Goal: Information Seeking & Learning: Learn about a topic

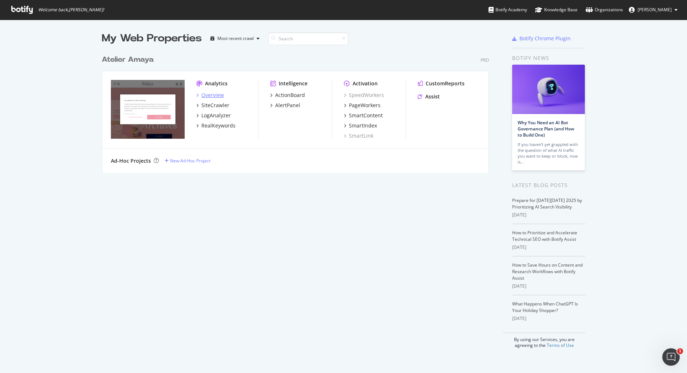
click at [207, 95] on div "Overview" at bounding box center [212, 95] width 23 height 7
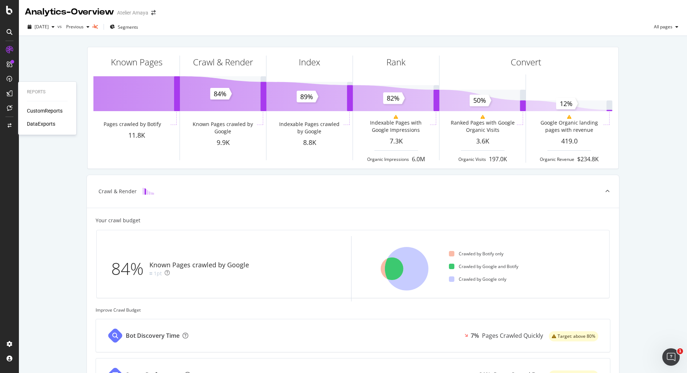
click at [36, 112] on div "CustomReports" at bounding box center [45, 110] width 36 height 7
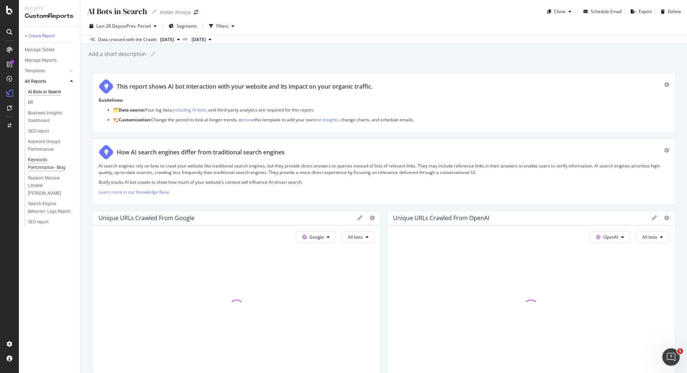
click at [41, 160] on div "Keywords Performance - Blog" at bounding box center [49, 163] width 42 height 15
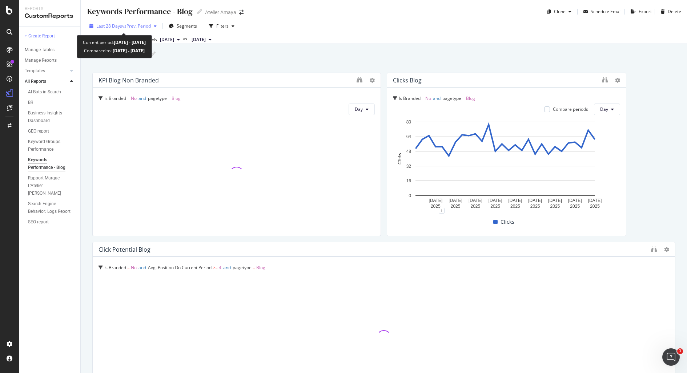
click at [144, 22] on div "Last 28 Days vs Prev. Period" at bounding box center [123, 26] width 73 height 11
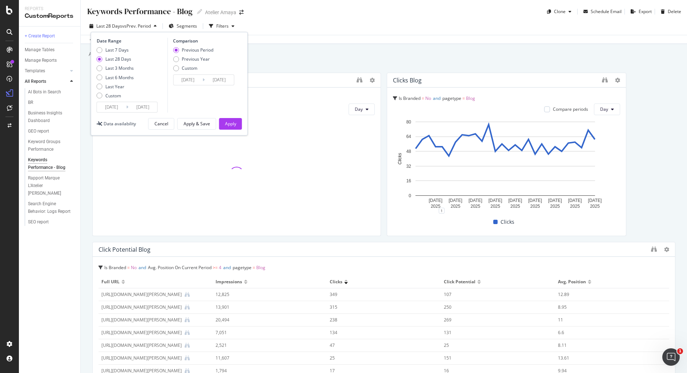
click at [111, 108] on input "2025/09/06" at bounding box center [111, 107] width 29 height 10
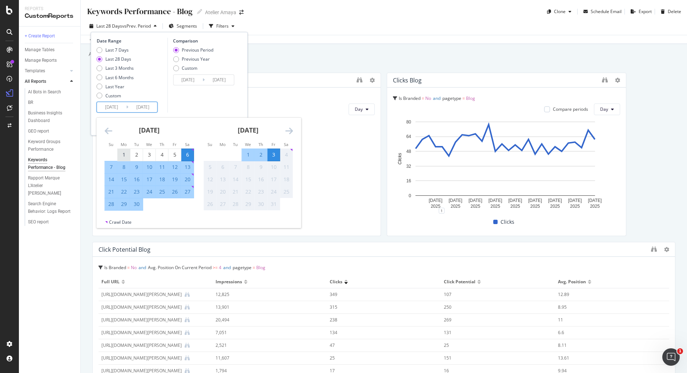
click at [123, 156] on div "1" at bounding box center [124, 154] width 12 height 7
type input "2025/09/01"
type input "2025/07/30"
type input "2025/08/31"
click at [140, 207] on div "30" at bounding box center [136, 204] width 12 height 7
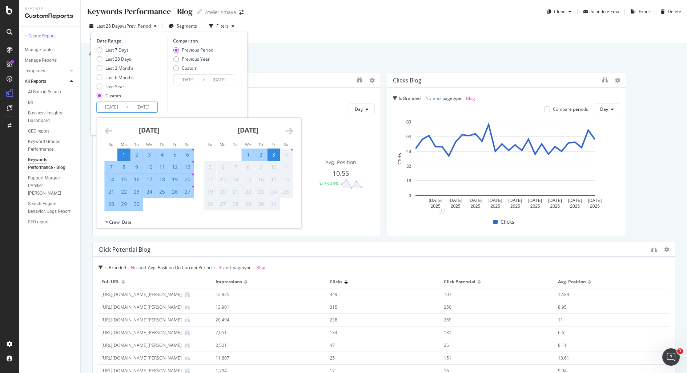
type input "2025/09/30"
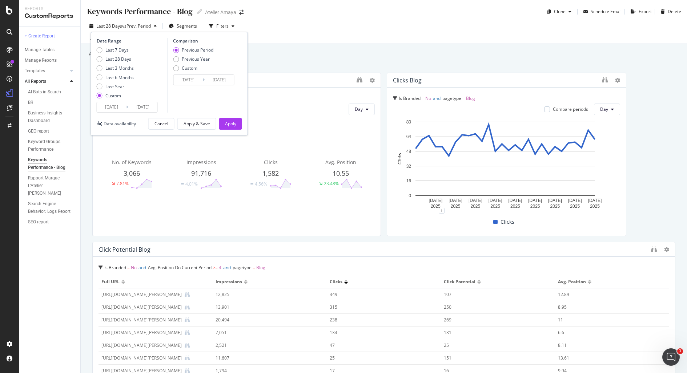
click at [111, 107] on input "2025/09/01" at bounding box center [111, 107] width 29 height 10
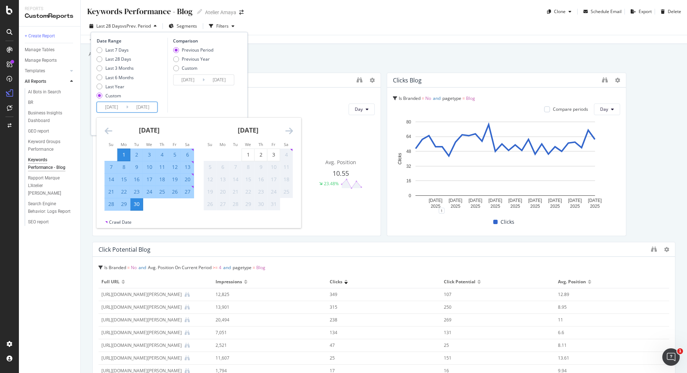
click at [203, 96] on div "Comparison Previous Period Previous Year Custom 2025/08/02 Navigate forward to …" at bounding box center [201, 75] width 69 height 75
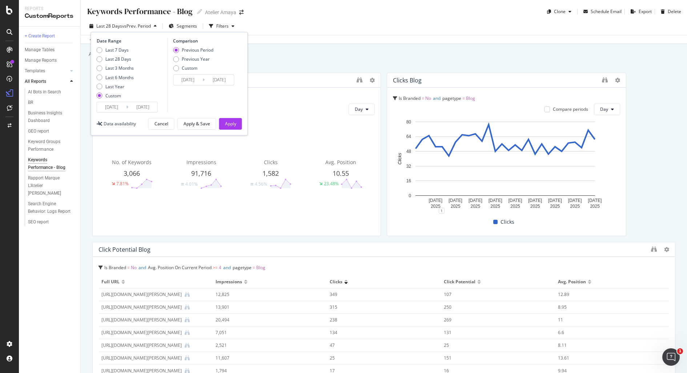
click at [191, 75] on input "2025/08/02" at bounding box center [187, 80] width 29 height 10
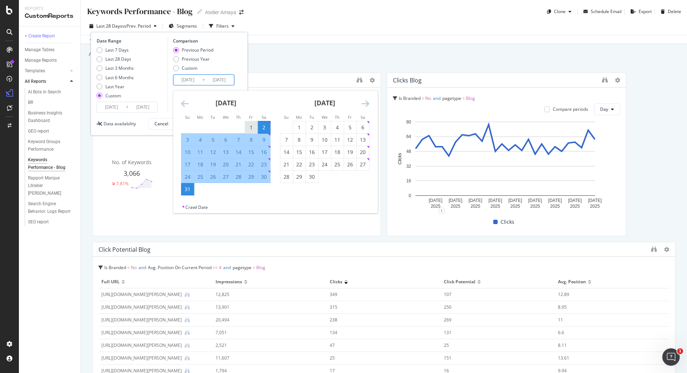
click at [250, 126] on div "1" at bounding box center [251, 127] width 12 height 7
type input "2025/08/01"
click at [187, 186] on div "31" at bounding box center [187, 189] width 12 height 7
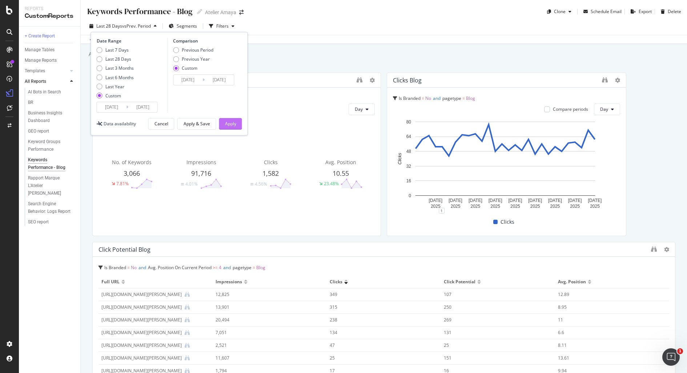
click at [230, 122] on div "Apply" at bounding box center [230, 124] width 11 height 6
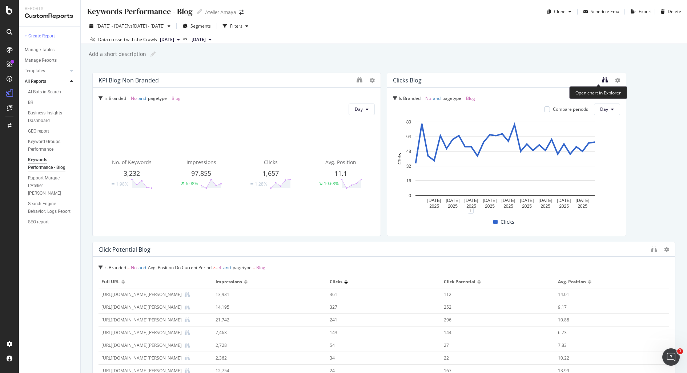
click at [602, 81] on icon "binoculars" at bounding box center [605, 80] width 6 height 6
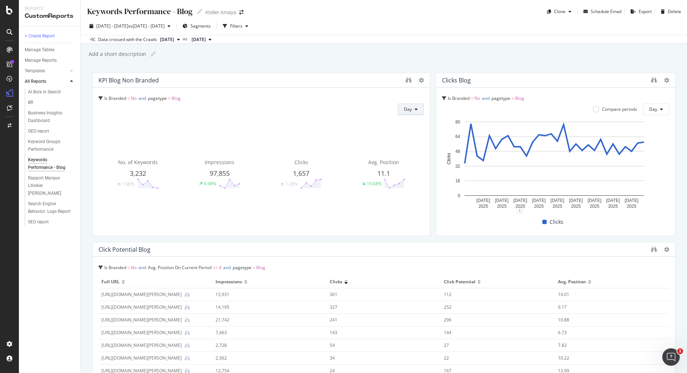
drag, startPoint x: 371, startPoint y: 108, endPoint x: 405, endPoint y: 113, distance: 34.1
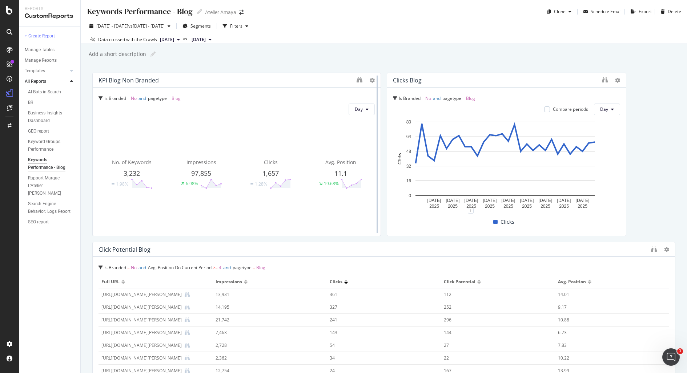
drag, startPoint x: 422, startPoint y: 147, endPoint x: 376, endPoint y: 142, distance: 46.0
click at [376, 142] on div at bounding box center [377, 155] width 7 height 164
click at [357, 79] on icon "binoculars" at bounding box center [360, 80] width 6 height 6
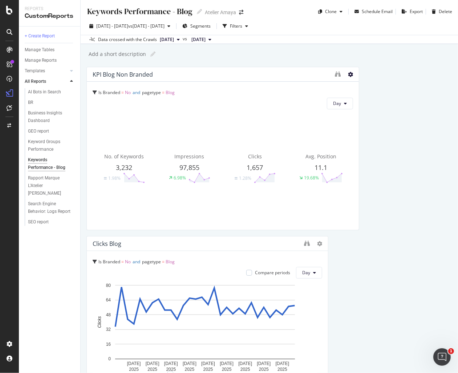
click at [348, 76] on icon at bounding box center [350, 74] width 5 height 5
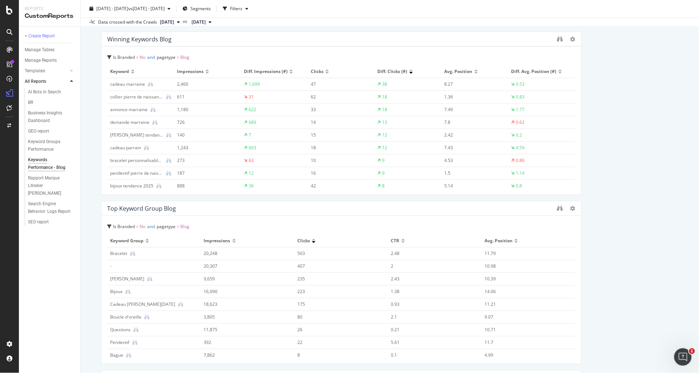
scroll to position [558, 0]
click at [557, 39] on icon "binoculars" at bounding box center [560, 39] width 6 height 6
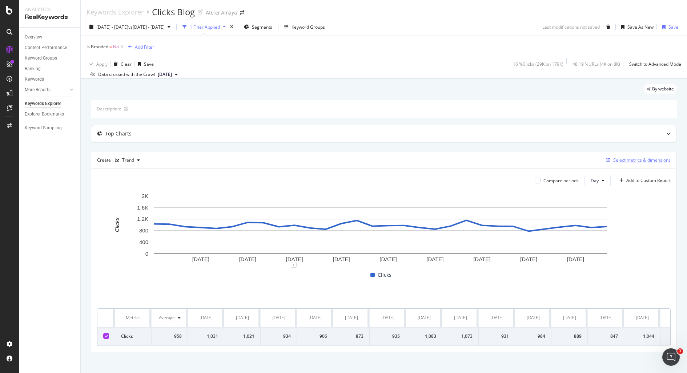
click at [620, 161] on div "Select metrics & dimensions" at bounding box center [641, 160] width 57 height 6
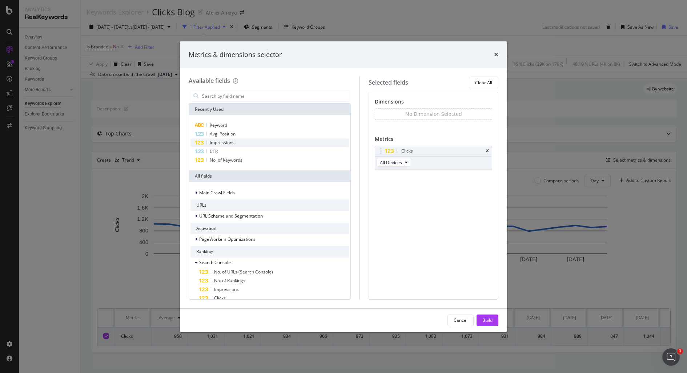
click at [244, 146] on div "Impressions" at bounding box center [269, 142] width 158 height 9
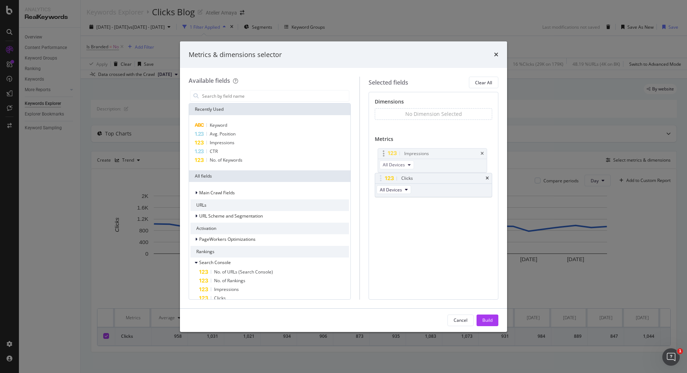
drag, startPoint x: 449, startPoint y: 180, endPoint x: 444, endPoint y: 154, distance: 26.7
click at [444, 154] on body "Analytics RealKeywords Overview Content Performance Keyword Groups Ranking Keyw…" at bounding box center [343, 186] width 687 height 373
click at [496, 318] on button "Build" at bounding box center [488, 321] width 22 height 12
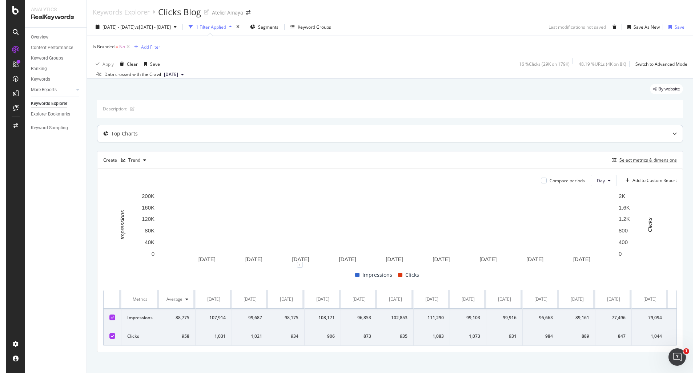
scroll to position [11, 0]
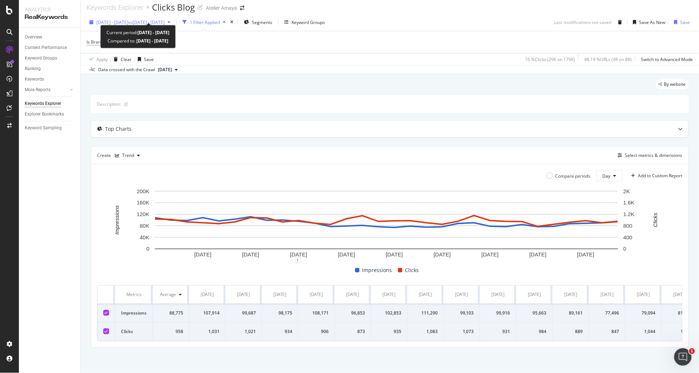
click at [165, 19] on span "vs 2025 Aug. 1st - Aug. 31st" at bounding box center [146, 22] width 36 height 6
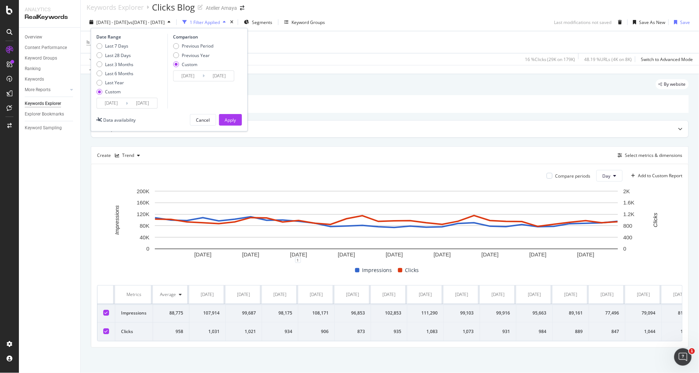
click at [112, 100] on input "2025/09/01" at bounding box center [111, 103] width 29 height 10
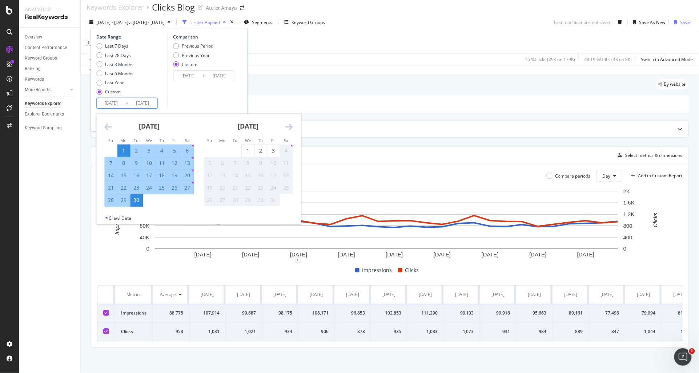
click at [107, 122] on icon "Move backward to switch to the previous month." at bounding box center [109, 126] width 8 height 9
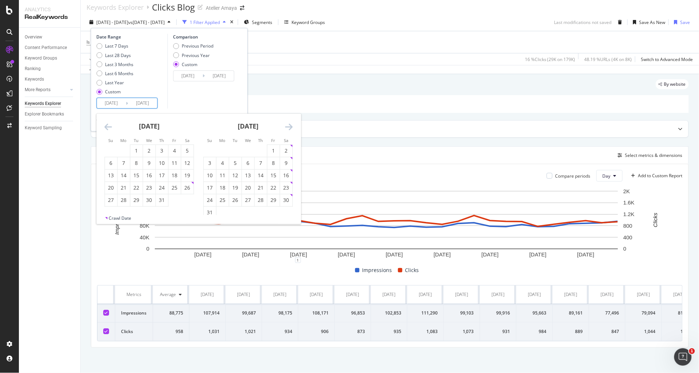
click at [107, 122] on icon "Move backward to switch to the previous month." at bounding box center [109, 126] width 8 height 9
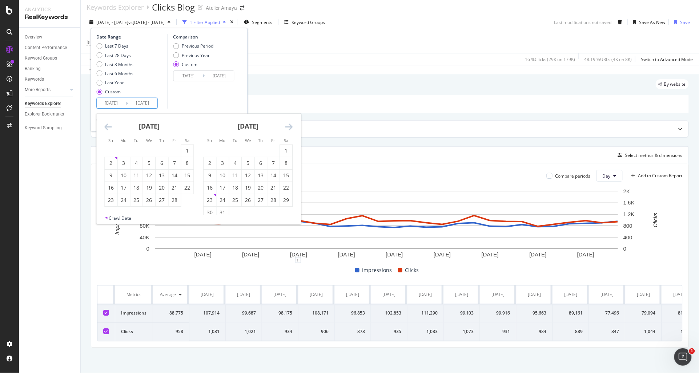
click at [107, 122] on icon "Move backward to switch to the previous month." at bounding box center [109, 126] width 8 height 9
click at [137, 147] on div "1" at bounding box center [136, 150] width 12 height 7
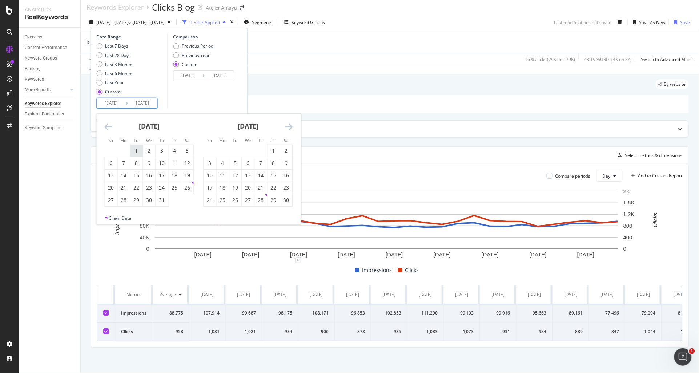
type input "2024/10/01"
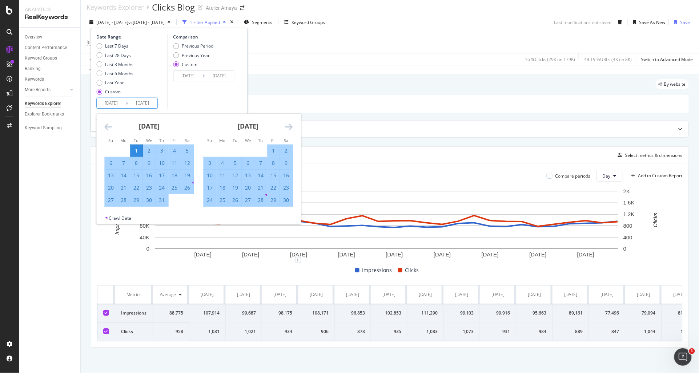
click at [288, 122] on icon "Move forward to switch to the next month." at bounding box center [289, 126] width 8 height 9
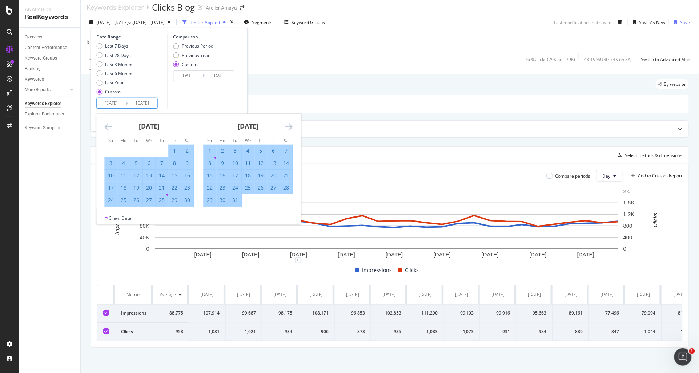
click at [288, 122] on icon "Move forward to switch to the next month." at bounding box center [289, 126] width 8 height 9
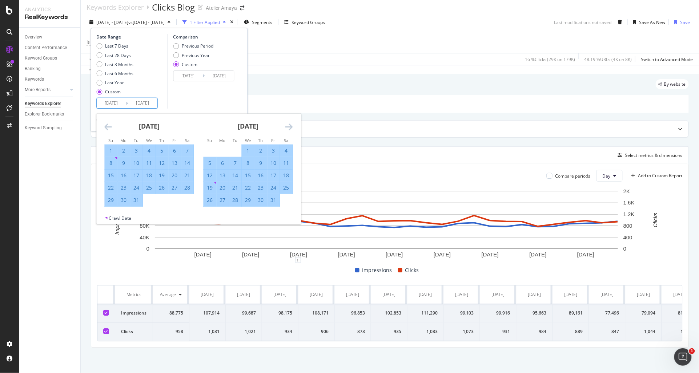
click at [288, 122] on icon "Move forward to switch to the next month." at bounding box center [289, 126] width 8 height 9
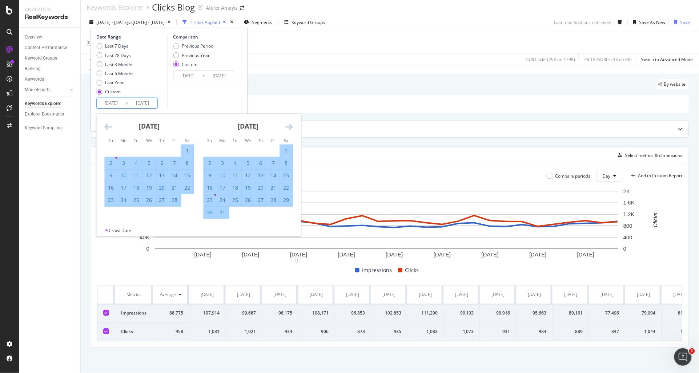
click at [288, 122] on icon "Move forward to switch to the next month." at bounding box center [289, 126] width 8 height 9
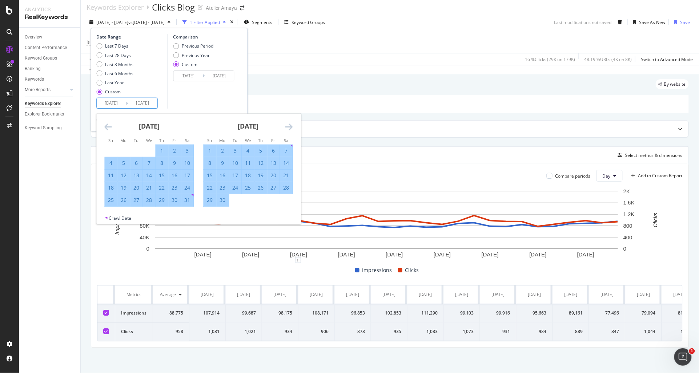
click at [288, 122] on icon "Move forward to switch to the next month." at bounding box center [289, 126] width 8 height 9
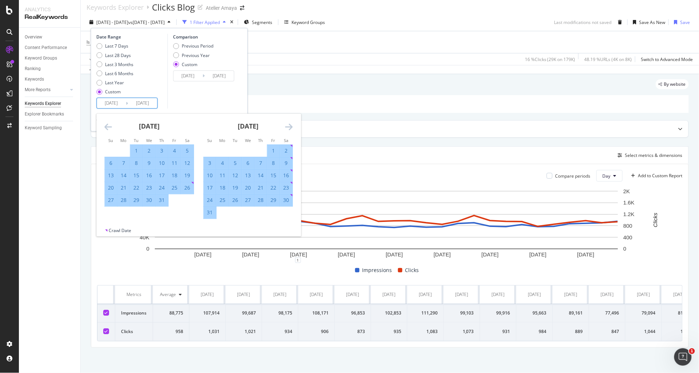
click at [288, 122] on icon "Move forward to switch to the next month." at bounding box center [289, 126] width 8 height 9
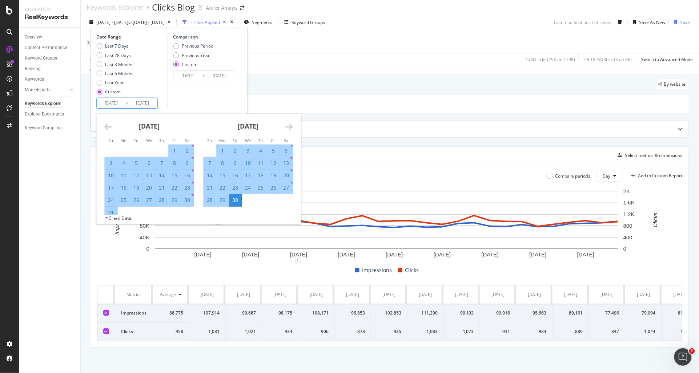
click at [288, 122] on icon "Move forward to switch to the next month." at bounding box center [289, 126] width 8 height 9
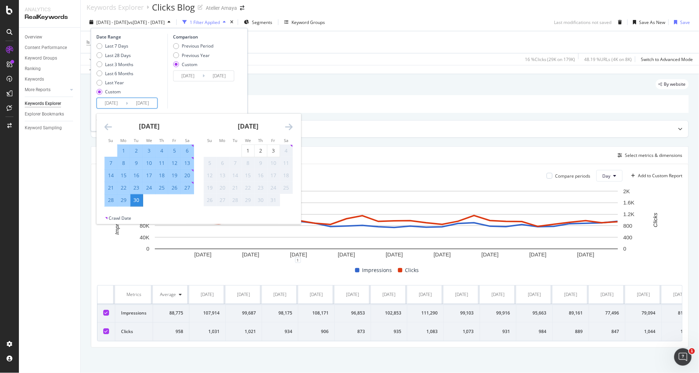
click at [186, 93] on div "Comparison Previous Period Previous Year Custom 2025/08/01 Navigate forward to …" at bounding box center [201, 71] width 69 height 75
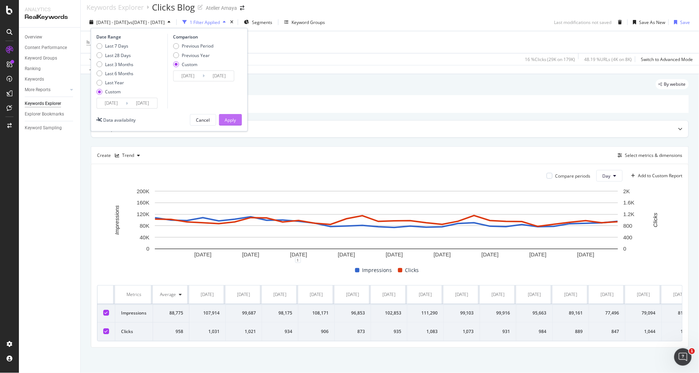
click at [234, 117] on div "Apply" at bounding box center [230, 120] width 11 height 6
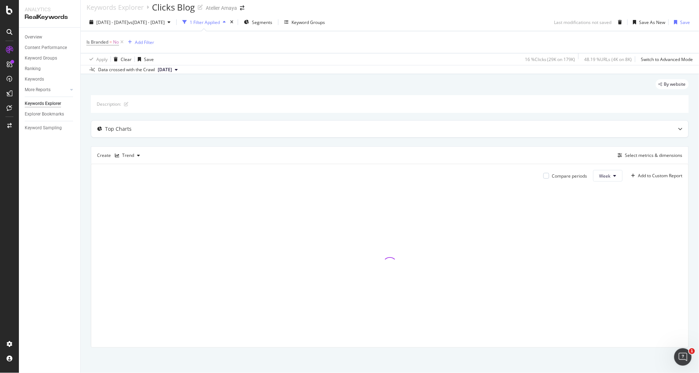
scroll to position [5, 0]
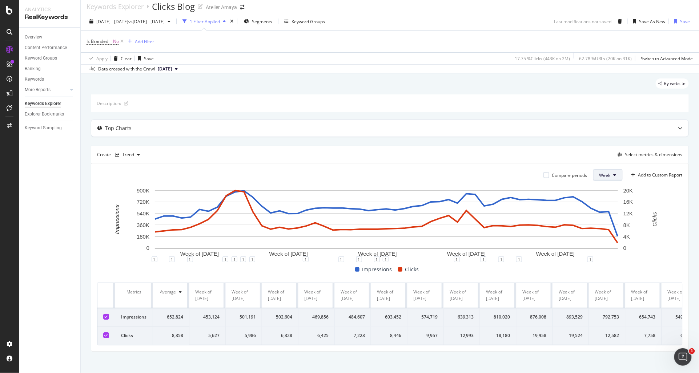
click at [600, 175] on span "Week" at bounding box center [604, 175] width 11 height 6
click at [604, 212] on div "Month" at bounding box center [599, 217] width 25 height 11
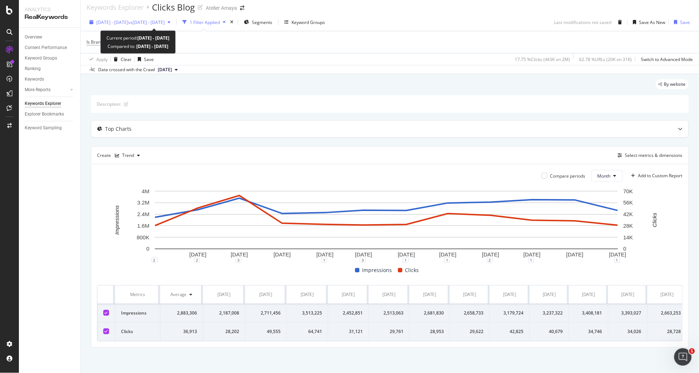
click at [128, 23] on span "2024 Oct. 1st - 2025 Sep. 30th" at bounding box center [112, 22] width 32 height 6
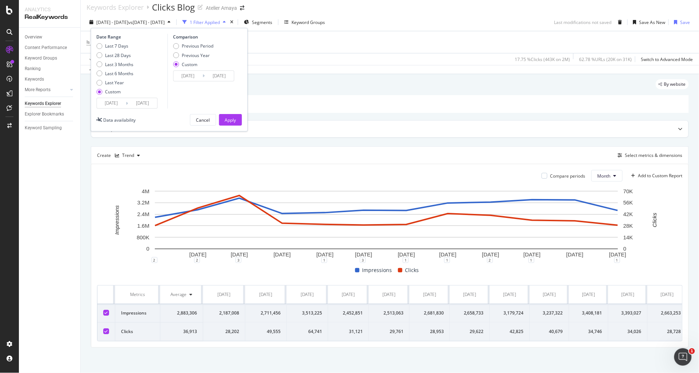
click at [113, 99] on input "2024/10/01" at bounding box center [111, 103] width 29 height 10
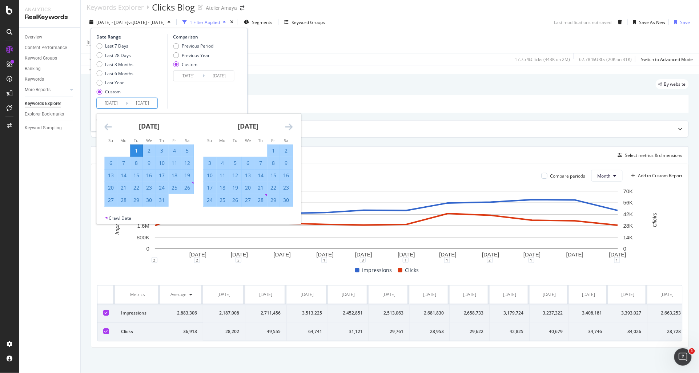
click at [107, 125] on icon "Move backward to switch to the previous month." at bounding box center [109, 126] width 8 height 9
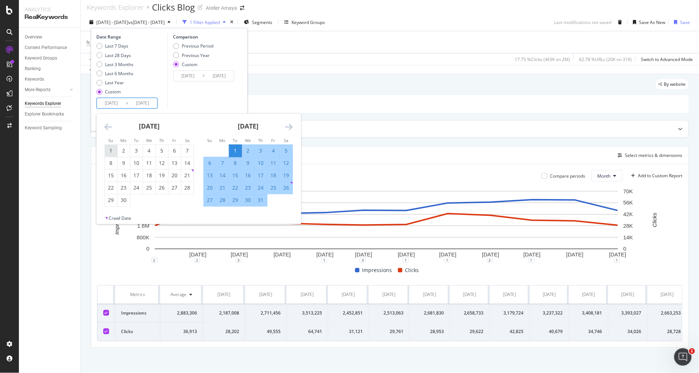
click at [117, 153] on div "1" at bounding box center [111, 150] width 12 height 7
type input "2024/09/01"
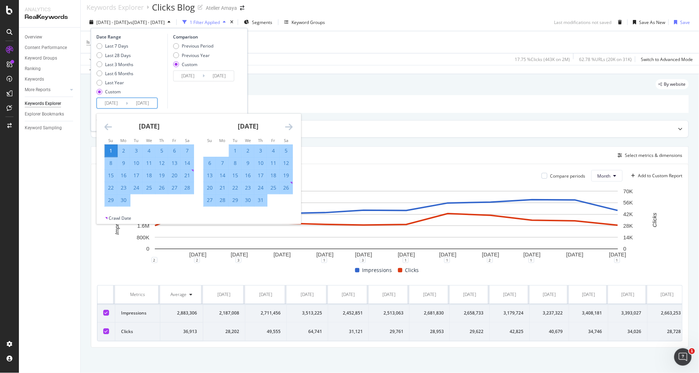
click at [228, 104] on div "Comparison Previous Period Previous Year Custom 2025/08/01 Navigate forward to …" at bounding box center [201, 71] width 69 height 75
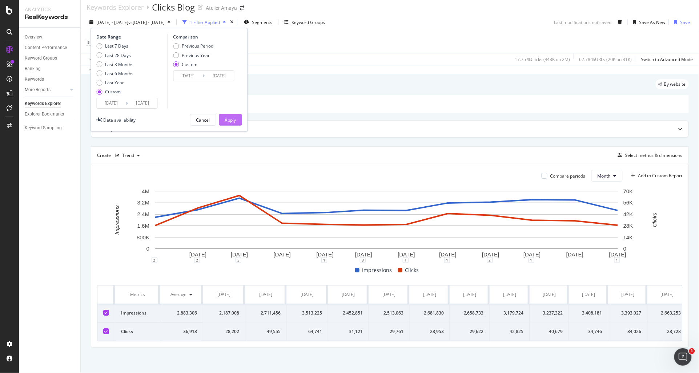
click at [233, 120] on div "Apply" at bounding box center [230, 120] width 11 height 6
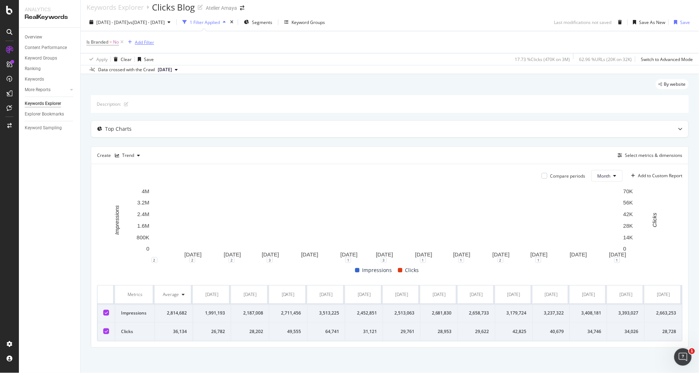
click at [142, 38] on div "Add Filter" at bounding box center [139, 42] width 29 height 8
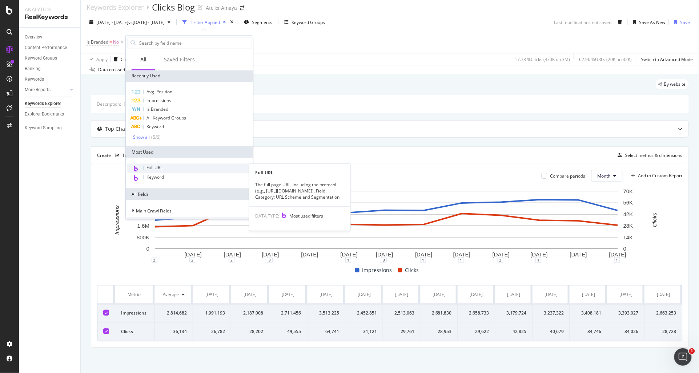
click at [161, 168] on span "Full URL" at bounding box center [154, 168] width 16 height 6
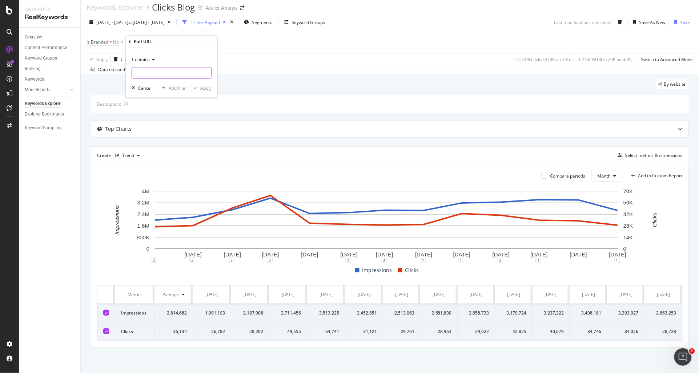
click at [159, 70] on input "text" at bounding box center [171, 73] width 79 height 12
type input "blog"
click at [203, 87] on div "Apply" at bounding box center [205, 88] width 11 height 6
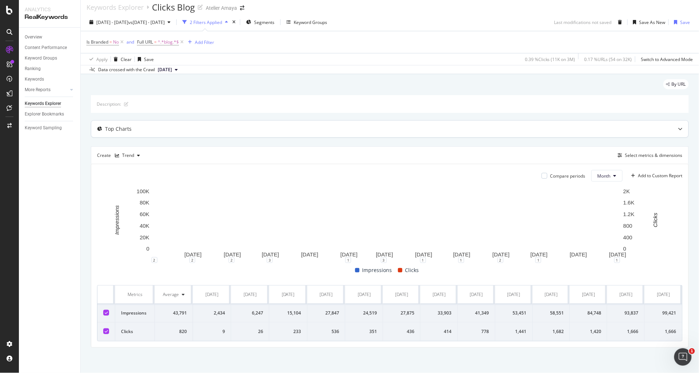
scroll to position [11, 0]
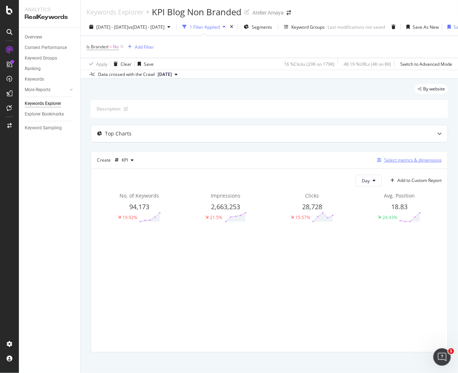
click at [385, 158] on div "Select metrics & dimensions" at bounding box center [413, 160] width 57 height 6
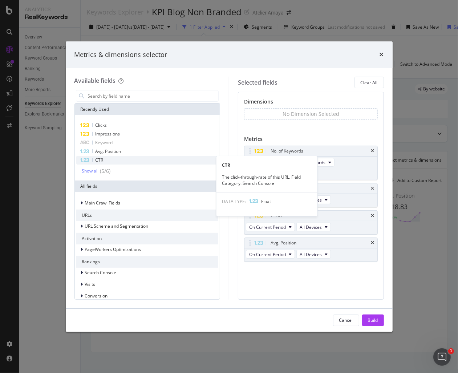
click at [102, 159] on span "CTR" at bounding box center [100, 160] width 8 height 6
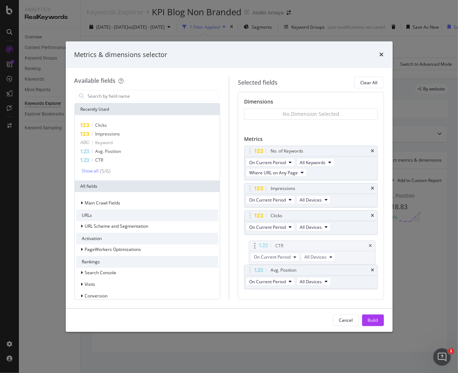
drag, startPoint x: 271, startPoint y: 273, endPoint x: 276, endPoint y: 246, distance: 27.4
click at [276, 246] on body "Analytics RealKeywords Overview Content Performance Keyword Groups Ranking Keyw…" at bounding box center [229, 186] width 458 height 373
click at [377, 320] on div "Build" at bounding box center [373, 320] width 10 height 6
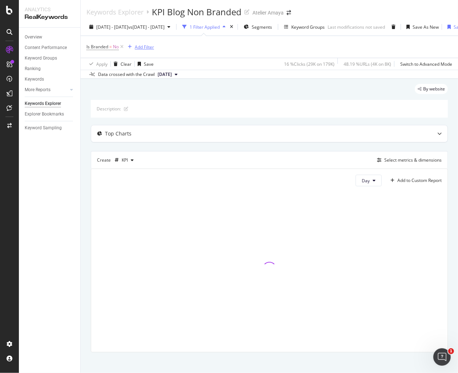
click at [144, 50] on div "Add Filter" at bounding box center [144, 47] width 19 height 6
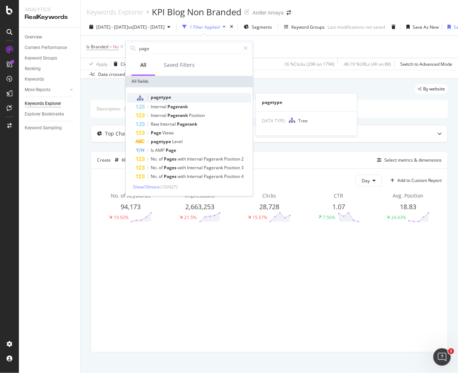
type input "page"
click at [166, 94] on div "pagetype" at bounding box center [194, 97] width 116 height 9
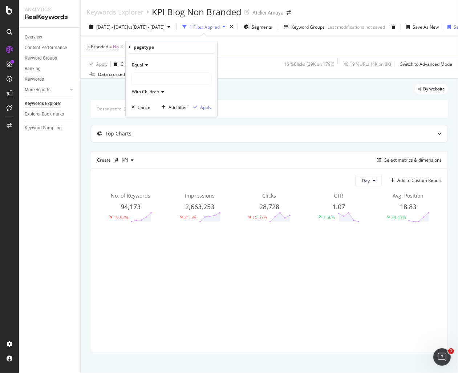
click at [148, 75] on div at bounding box center [171, 79] width 79 height 12
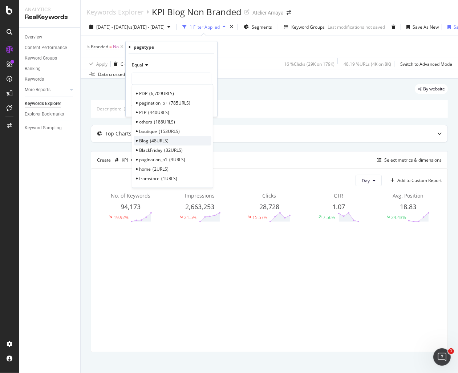
click at [157, 138] on span "48 URLS" at bounding box center [159, 141] width 19 height 6
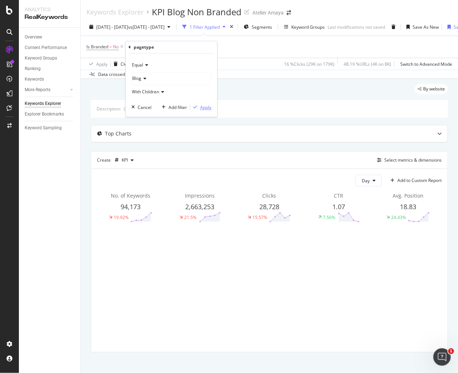
click at [202, 107] on div "Apply" at bounding box center [205, 107] width 11 height 6
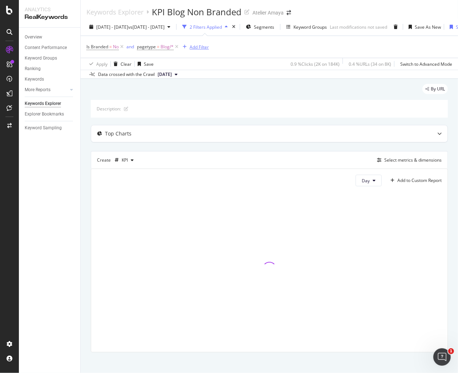
click at [192, 50] on div "Add Filter" at bounding box center [194, 47] width 29 height 8
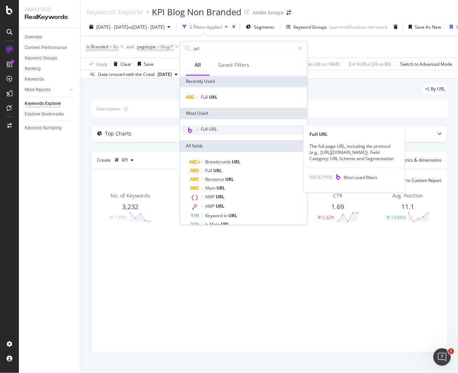
type input "url"
click at [215, 126] on span "Full URL" at bounding box center [209, 129] width 16 height 6
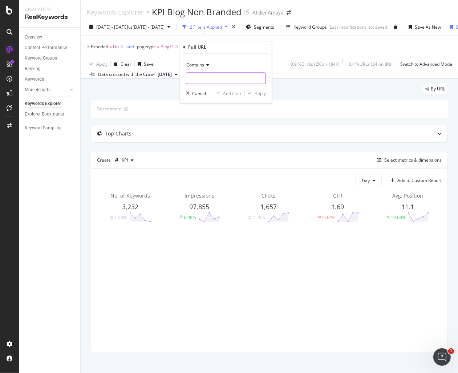
click at [217, 77] on input "text" at bounding box center [225, 79] width 79 height 12
type input "n"
type input "blog"
click at [257, 88] on div "Contains blog Cancel Add filter Apply" at bounding box center [226, 78] width 92 height 49
click at [258, 88] on div "Contains blog Cancel Add filter Apply" at bounding box center [226, 78] width 92 height 49
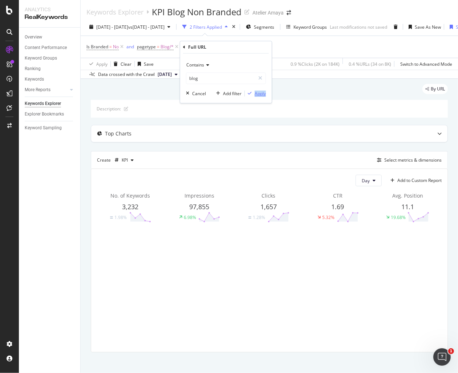
click at [262, 95] on div "Apply" at bounding box center [260, 94] width 11 height 6
click at [177, 45] on icon at bounding box center [177, 46] width 6 height 7
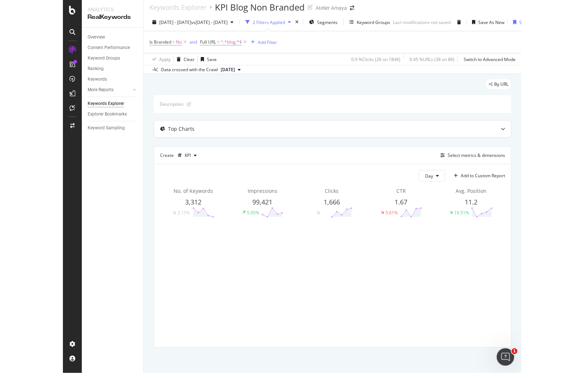
scroll to position [12, 0]
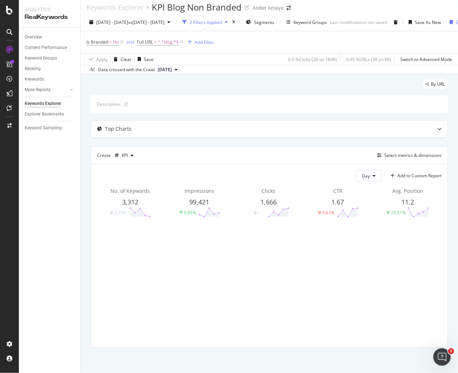
click at [275, 83] on div "By URL" at bounding box center [269, 87] width 357 height 16
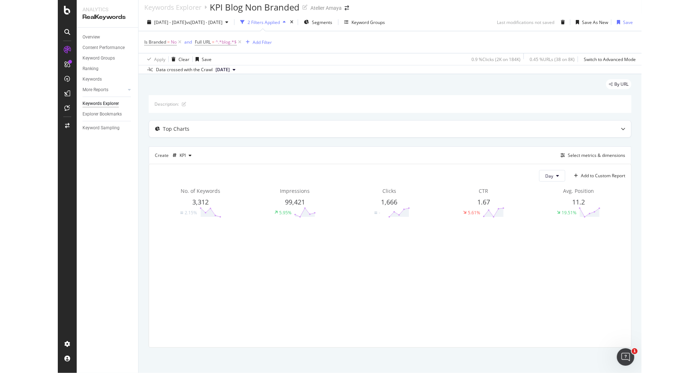
scroll to position [5, 0]
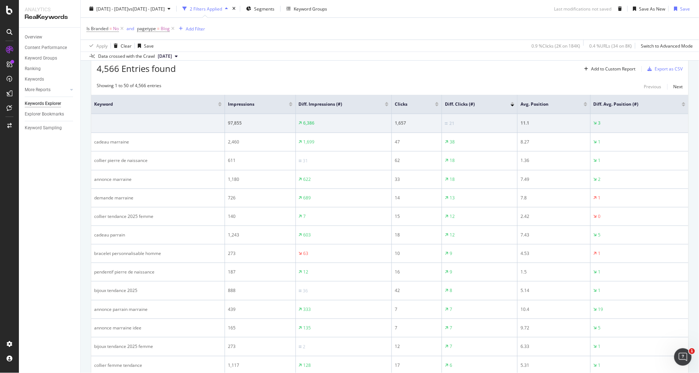
scroll to position [113, 0]
click at [435, 105] on div at bounding box center [437, 105] width 4 height 2
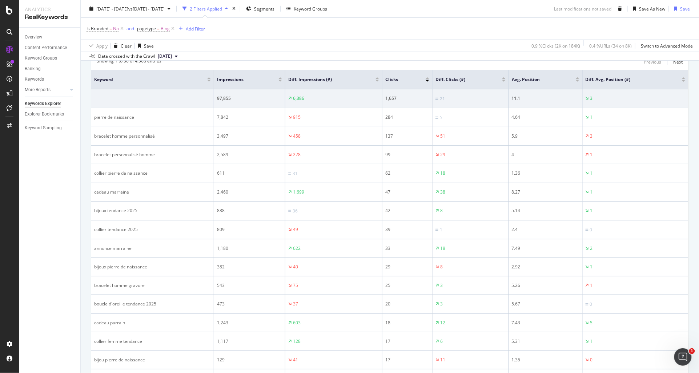
scroll to position [137, 0]
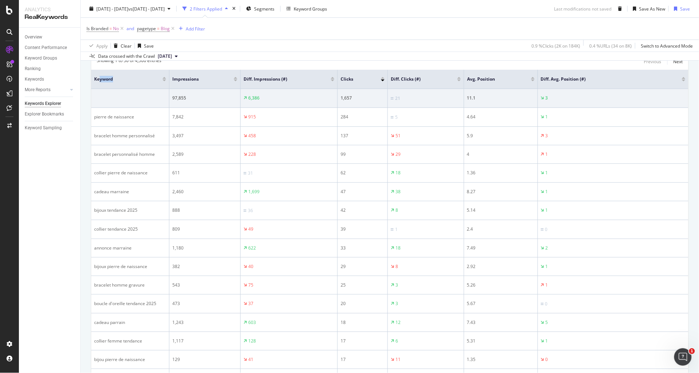
drag, startPoint x: 213, startPoint y: 82, endPoint x: 99, endPoint y: 84, distance: 114.2
click at [99, 84] on th "Keyword" at bounding box center [130, 79] width 78 height 19
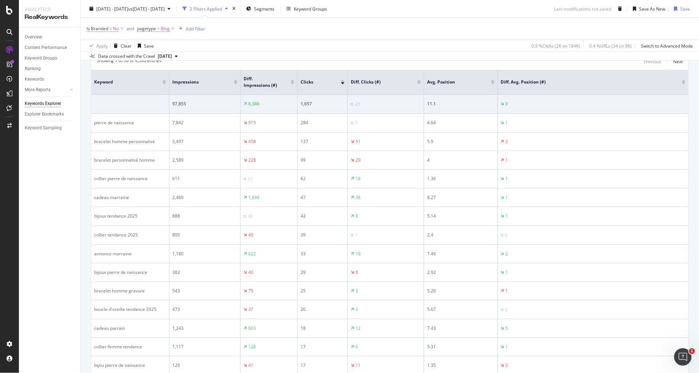
drag, startPoint x: 335, startPoint y: 82, endPoint x: 302, endPoint y: 86, distance: 33.4
click at [302, 86] on tr "Keyword Impressions Diff. Impressions (#) Clicks Diff. Clicks (#) Avg. Position…" at bounding box center [389, 82] width 597 height 25
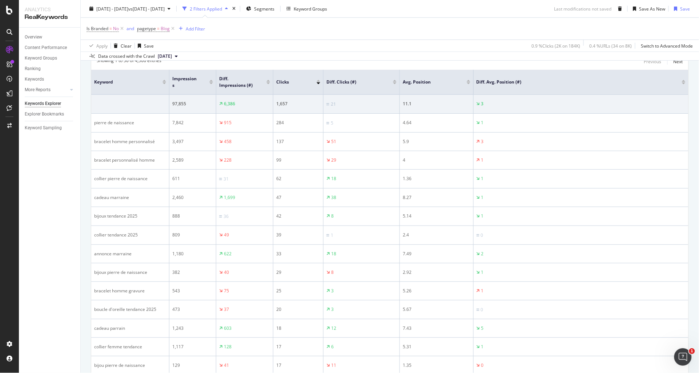
drag, startPoint x: 240, startPoint y: 93, endPoint x: 202, endPoint y: 90, distance: 37.6
click at [202, 90] on th "Impressions" at bounding box center [192, 82] width 47 height 25
drag, startPoint x: 397, startPoint y: 88, endPoint x: 363, endPoint y: 92, distance: 34.7
click at [363, 92] on th "Diff. Clicks (#)" at bounding box center [349, 82] width 51 height 25
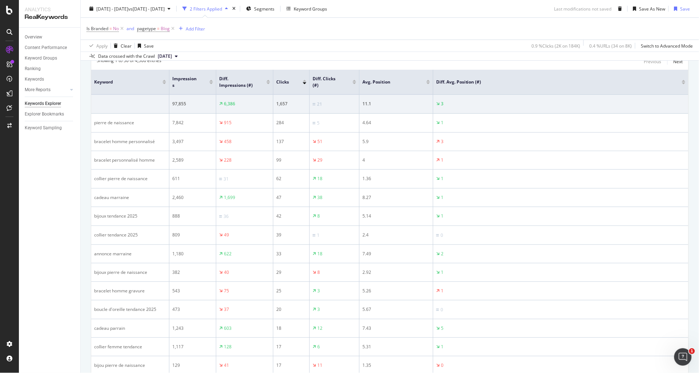
drag, startPoint x: 322, startPoint y: 92, endPoint x: 296, endPoint y: 91, distance: 25.5
click at [296, 91] on th "Clicks" at bounding box center [291, 82] width 36 height 25
drag, startPoint x: 359, startPoint y: 91, endPoint x: 364, endPoint y: 91, distance: 5.1
click at [364, 91] on tr "Keyword Impressions Diff. Impressions (#) Clicks Diff. Clicks (#) Avg. Position…" at bounding box center [389, 82] width 597 height 25
drag, startPoint x: 435, startPoint y: 88, endPoint x: 393, endPoint y: 89, distance: 41.8
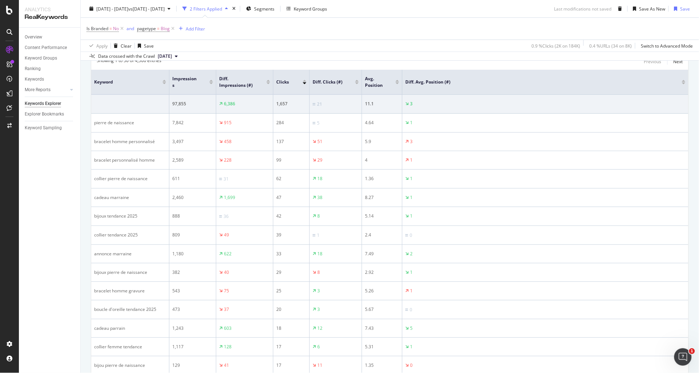
click at [391, 88] on th "Avg. Position" at bounding box center [382, 82] width 40 height 25
